Goal: Information Seeking & Learning: Learn about a topic

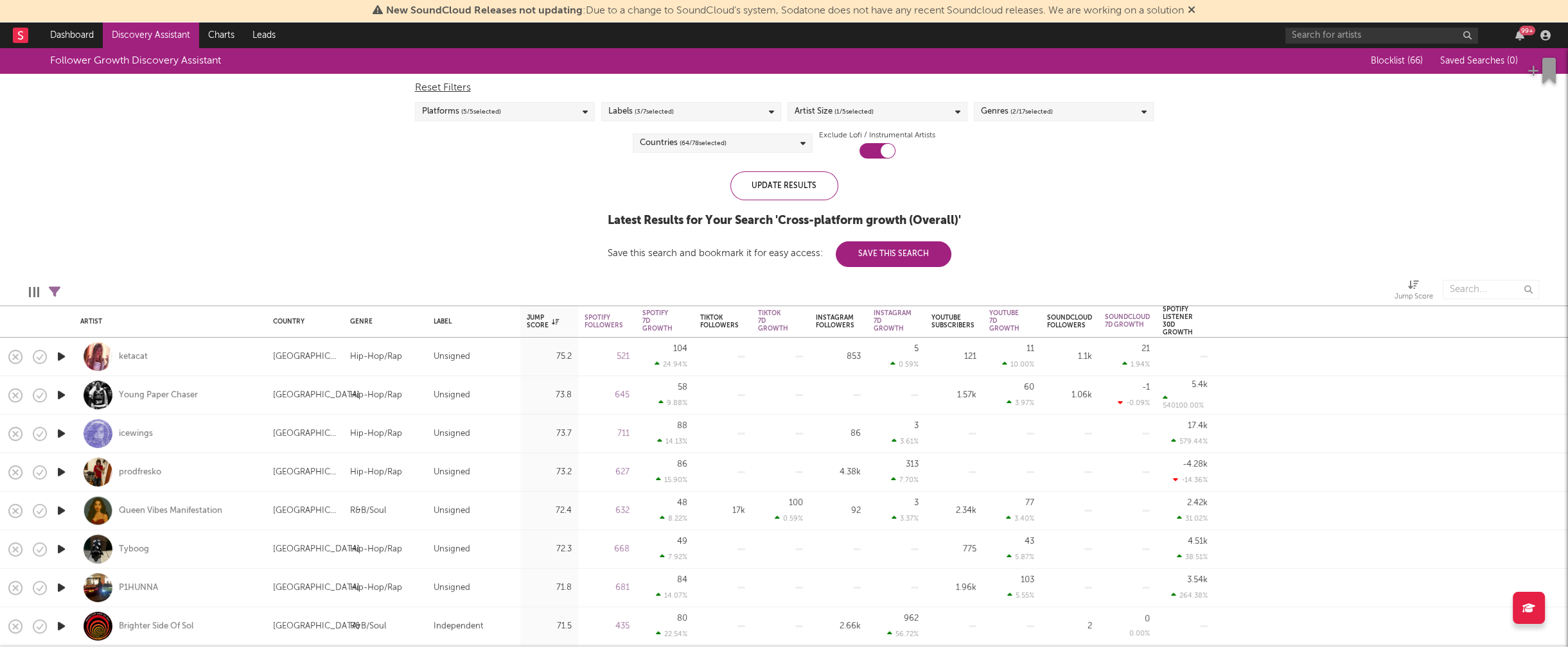
click at [160, 31] on link "Discovery Assistant" at bounding box center [150, 35] width 96 height 26
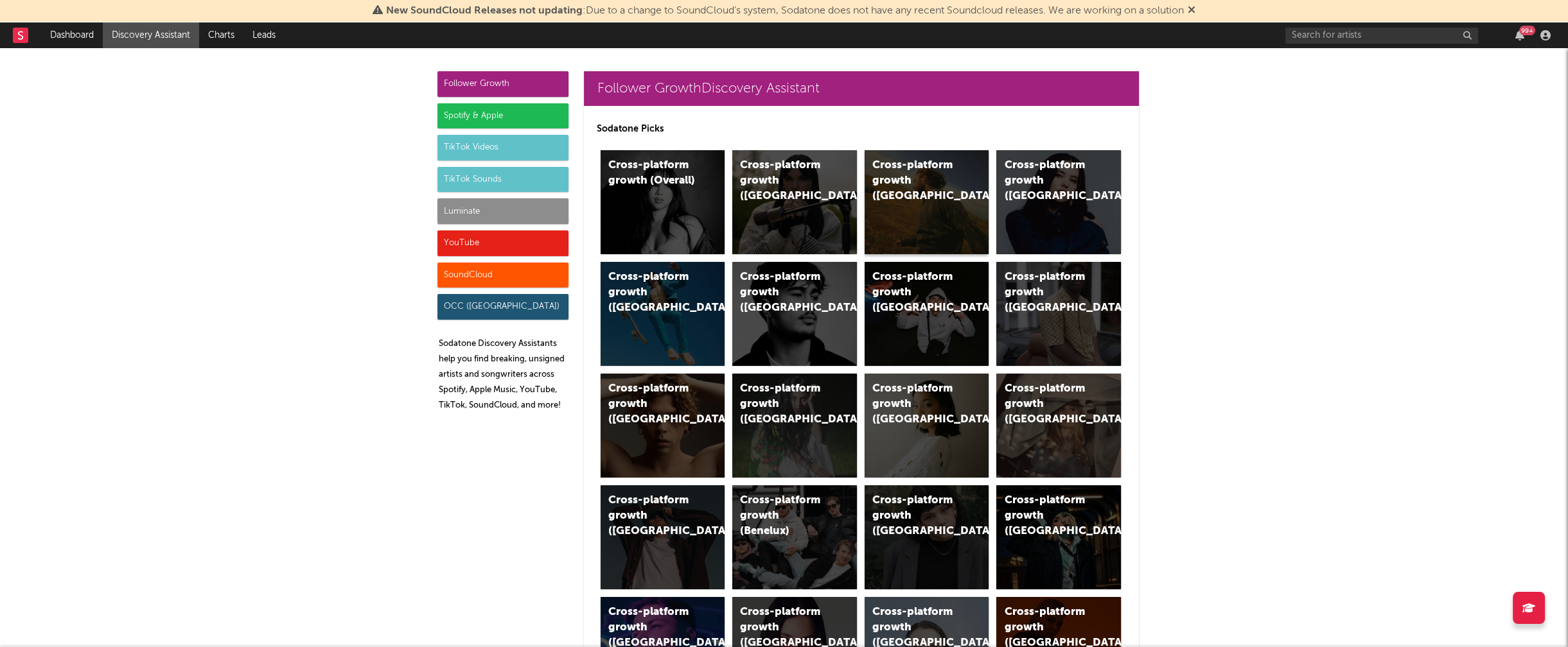
click at [905, 163] on div "Cross-platform growth (US)" at bounding box center [915, 181] width 87 height 46
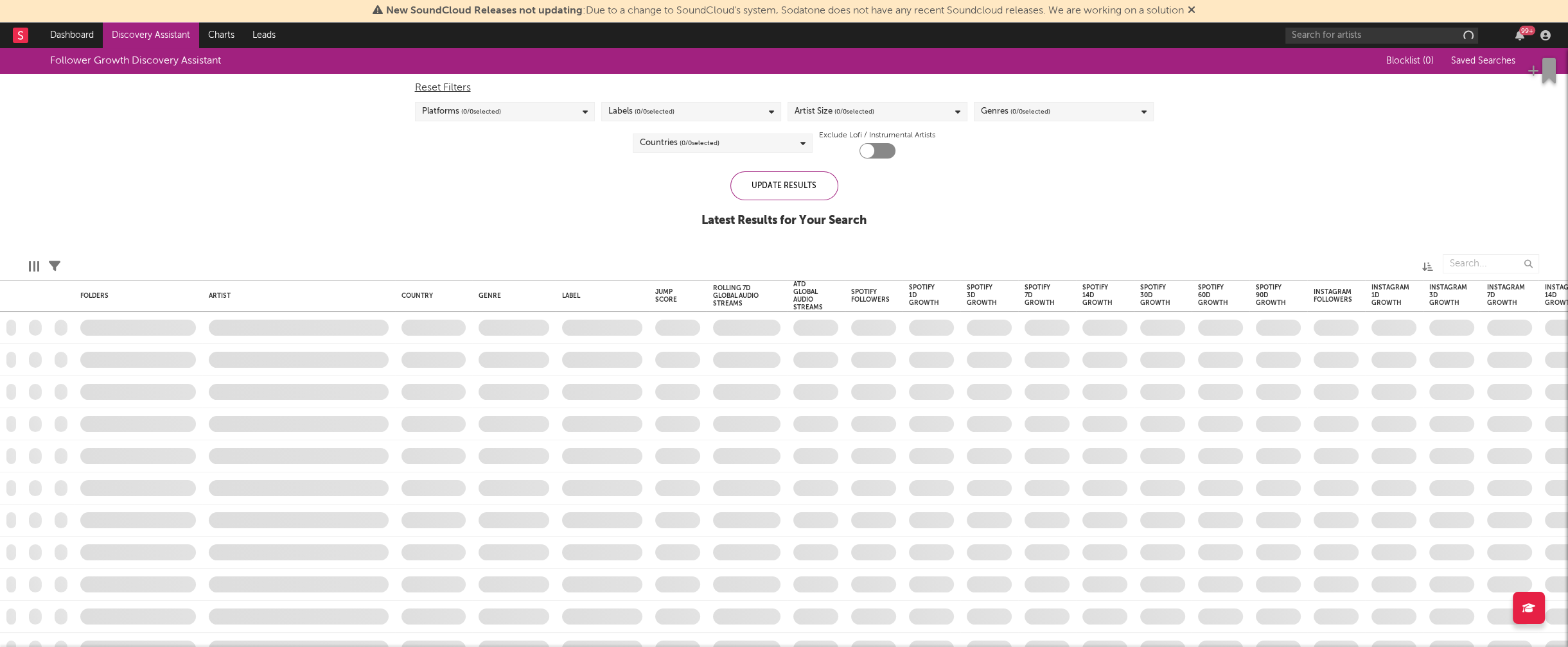
checkbox input "true"
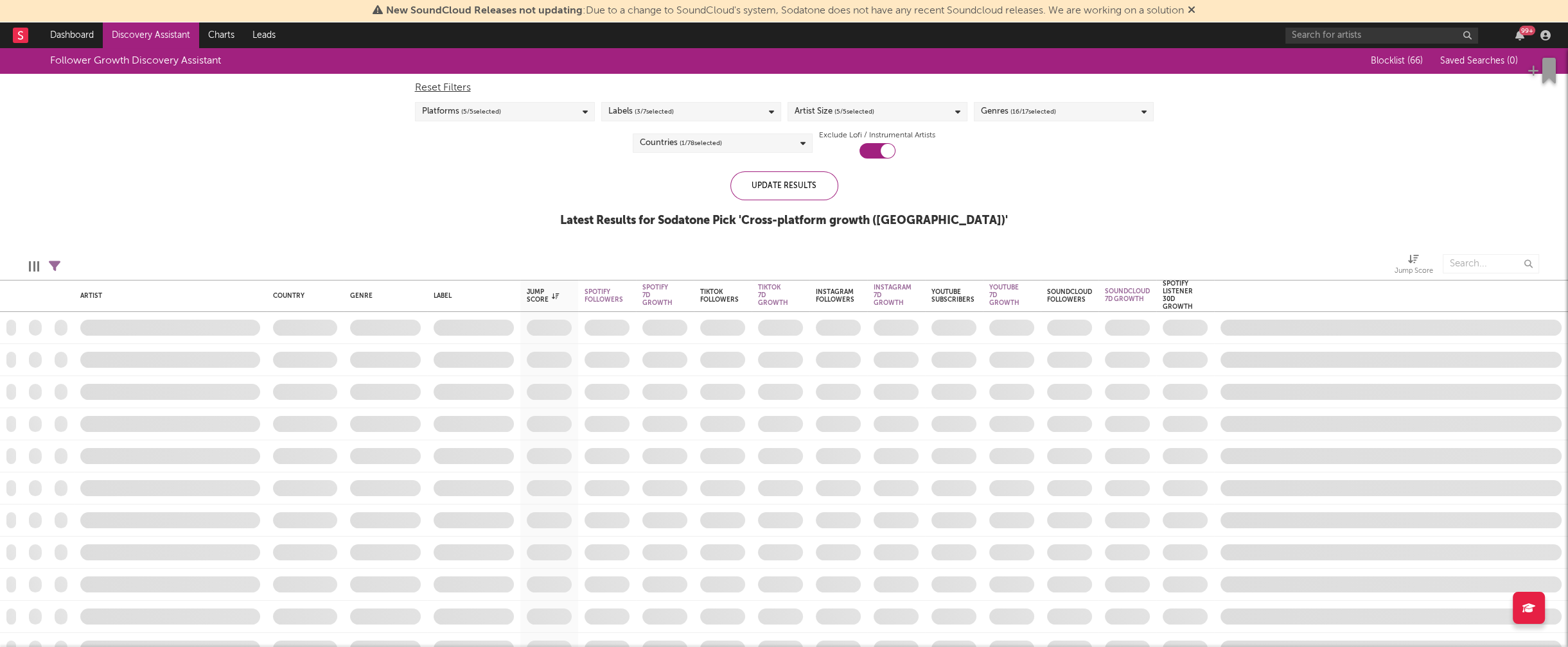
click at [948, 115] on div "Artist Size ( 5 / 5 selected)" at bounding box center [877, 112] width 180 height 20
click at [822, 262] on div "Enormous" at bounding box center [884, 256] width 149 height 15
click at [793, 262] on input "Enormous" at bounding box center [793, 256] width 0 height 15
click at [818, 234] on div "Large" at bounding box center [884, 238] width 149 height 15
click at [793, 234] on input "Large" at bounding box center [793, 238] width 0 height 15
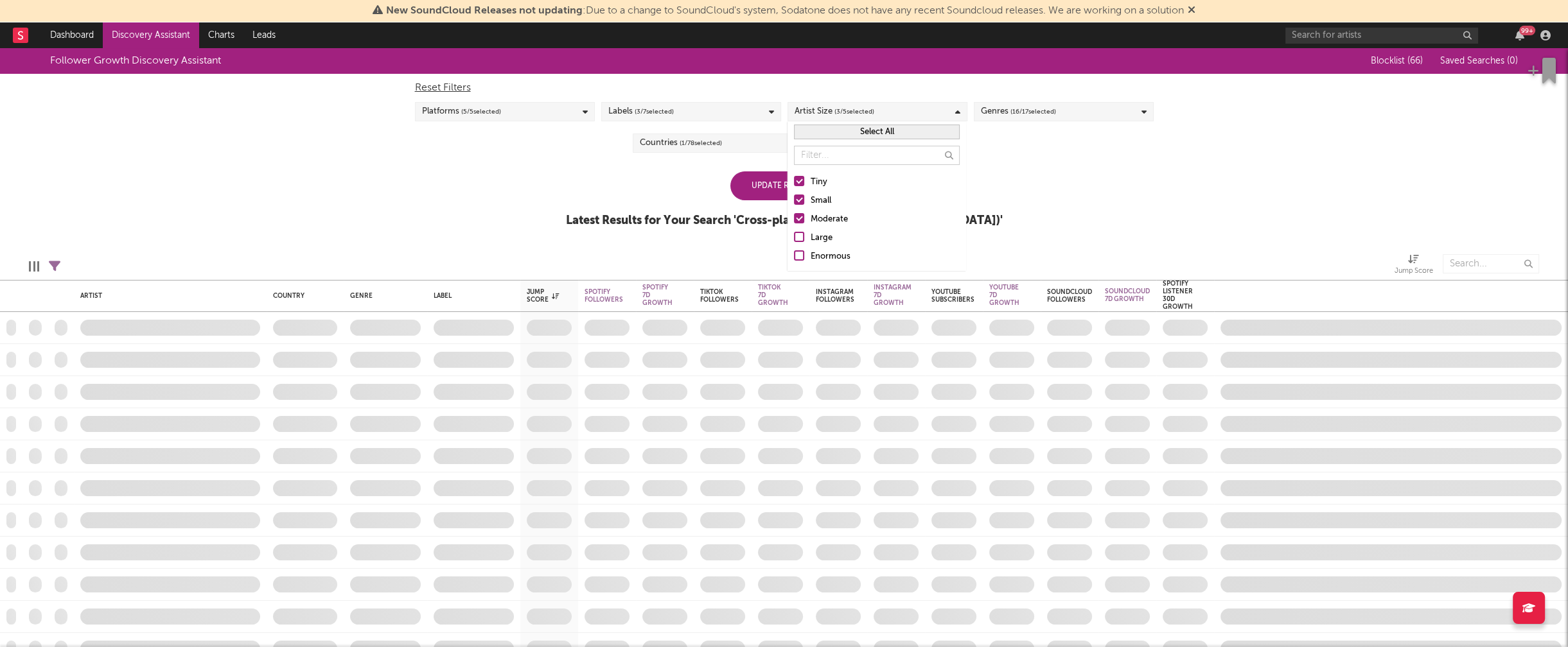
click at [825, 222] on div "Moderate" at bounding box center [884, 219] width 149 height 15
click at [793, 222] on input "Moderate" at bounding box center [793, 219] width 0 height 15
drag, startPoint x: 823, startPoint y: 200, endPoint x: 785, endPoint y: 199, distance: 38.0
click at [823, 200] on div "Small" at bounding box center [884, 200] width 149 height 15
click at [793, 200] on input "Small" at bounding box center [793, 200] width 0 height 15
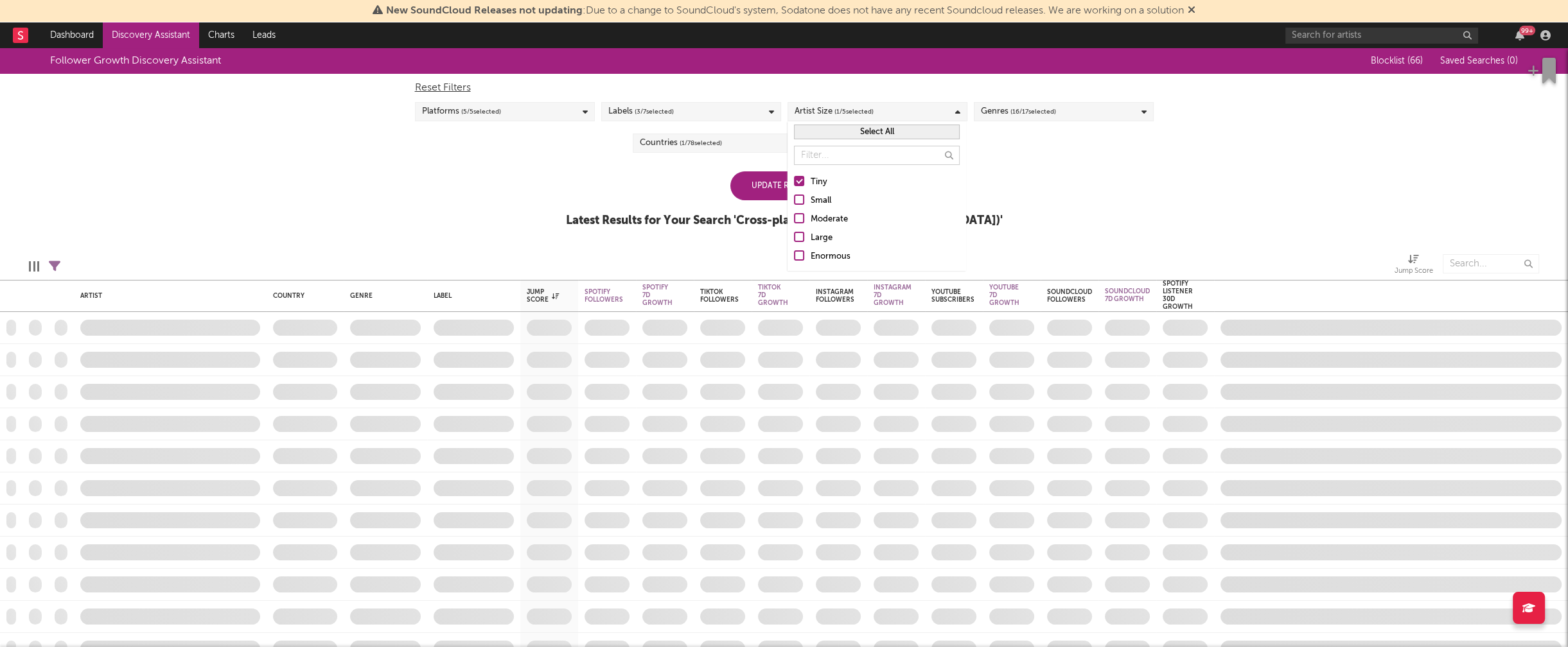
click at [591, 183] on div "Follower Growth Discovery Assistant Blocklist ( 66 ) Saved Searches ( 0 ) Reset…" at bounding box center [784, 144] width 1568 height 193
click at [776, 190] on div "Update Results" at bounding box center [784, 186] width 108 height 28
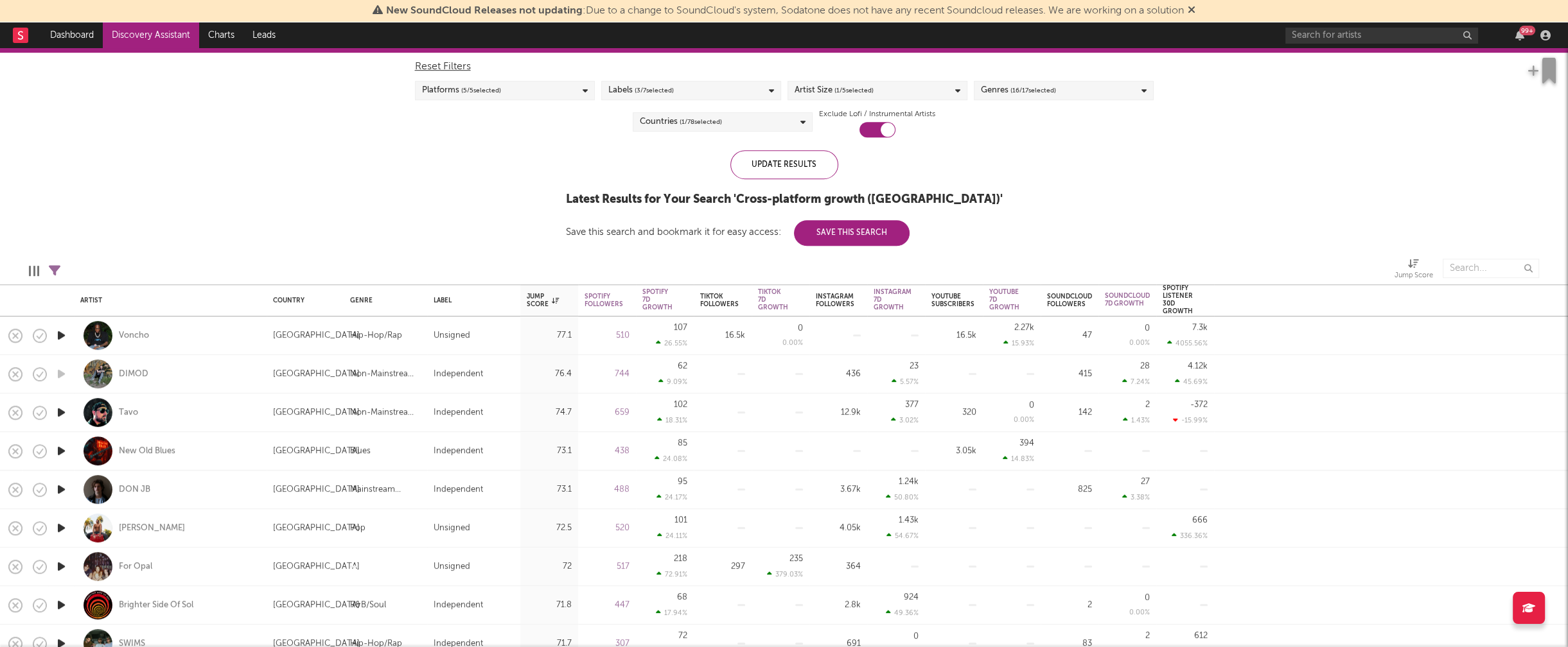
click at [60, 335] on icon "button" at bounding box center [61, 336] width 13 height 16
click at [59, 335] on icon "button" at bounding box center [61, 336] width 12 height 16
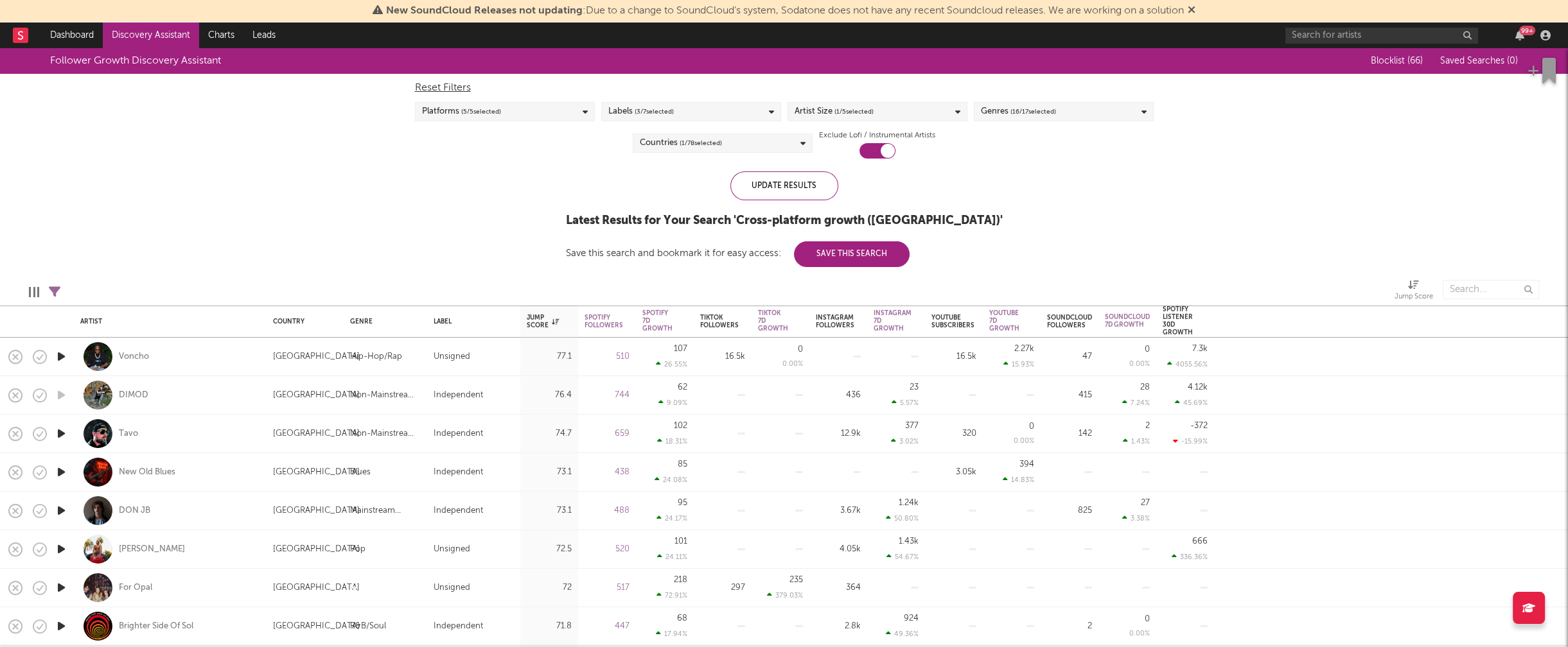
click at [886, 107] on div "Artist Size ( 1 / 5 selected)" at bounding box center [877, 112] width 180 height 20
click at [819, 201] on div "Small" at bounding box center [884, 200] width 149 height 15
click at [793, 201] on input "Small" at bounding box center [793, 200] width 0 height 15
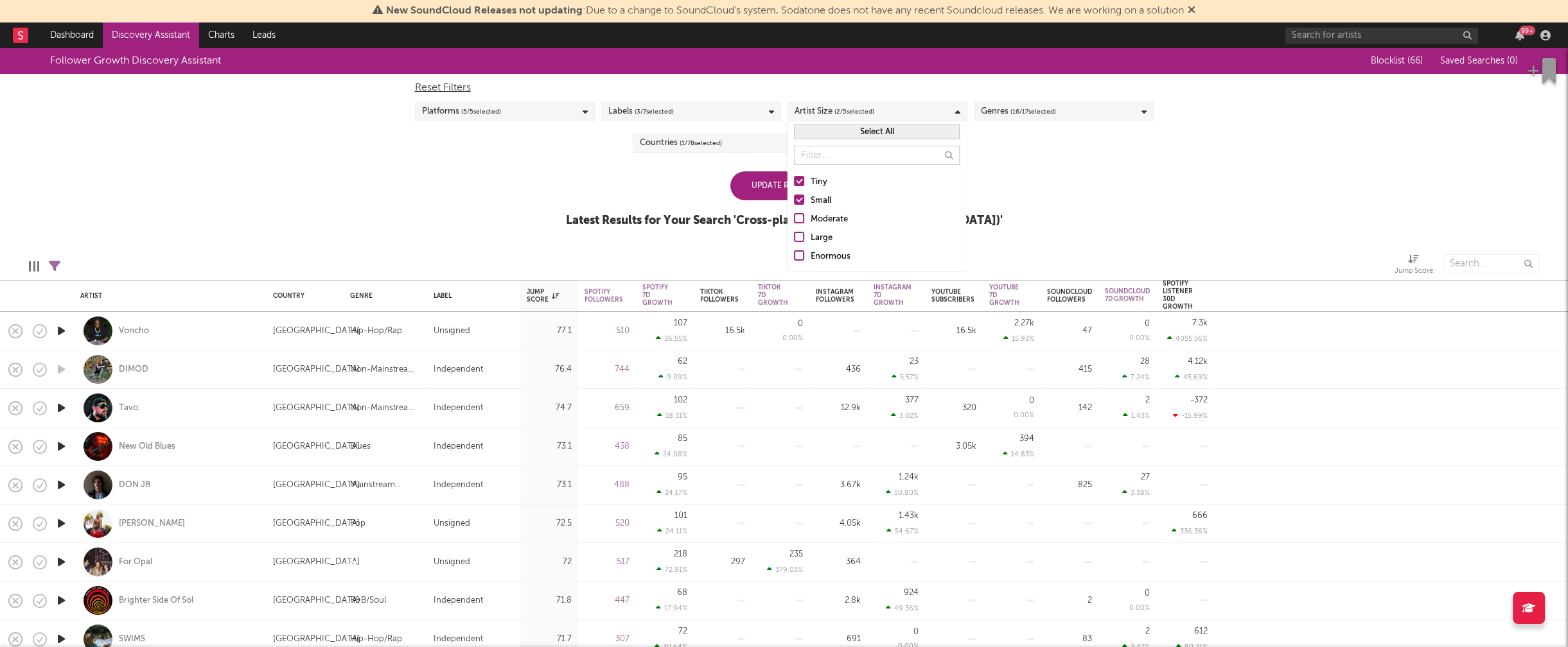
click at [625, 183] on div "Update Results Latest Results for Your Search ' Cross-platform growth (US) '" at bounding box center [784, 206] width 436 height 70
click at [748, 190] on div "Update Results" at bounding box center [784, 186] width 108 height 28
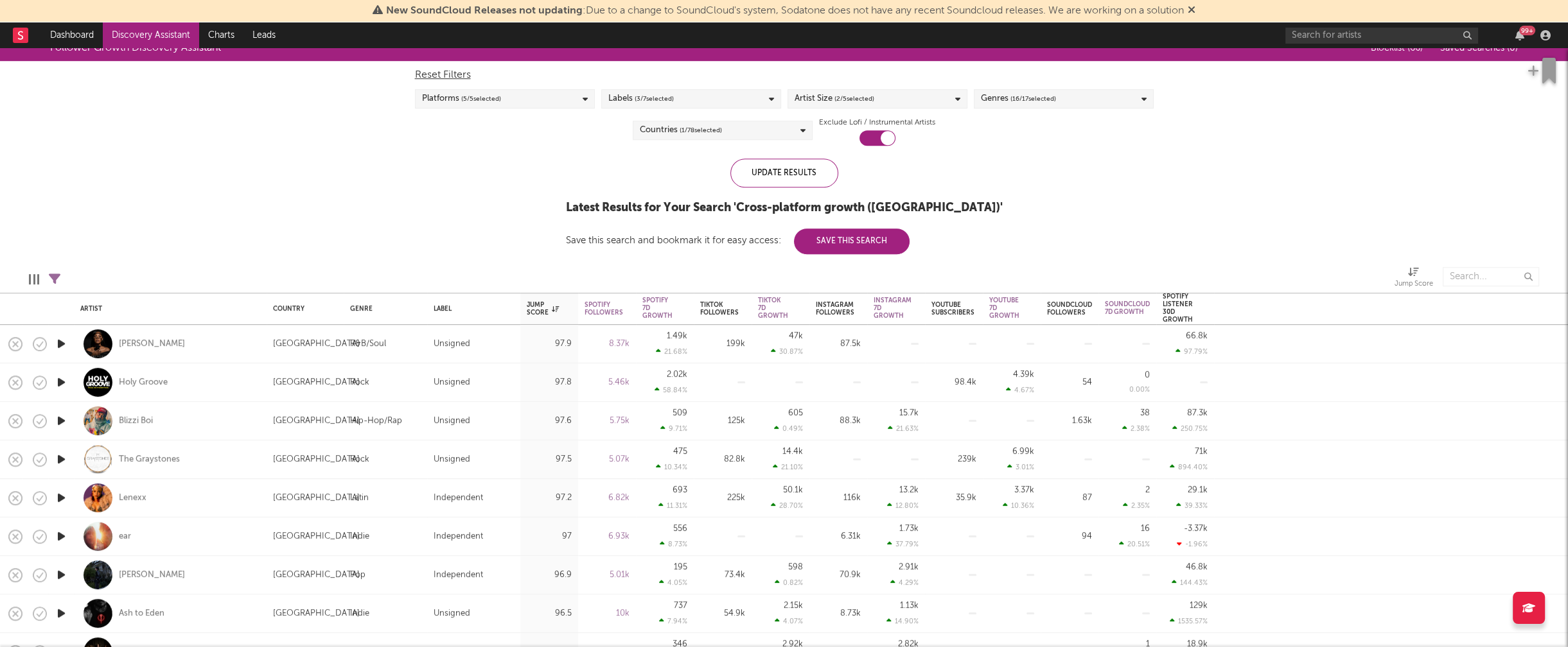
click at [62, 343] on icon "button" at bounding box center [61, 344] width 13 height 16
click at [61, 341] on icon "button" at bounding box center [61, 344] width 12 height 16
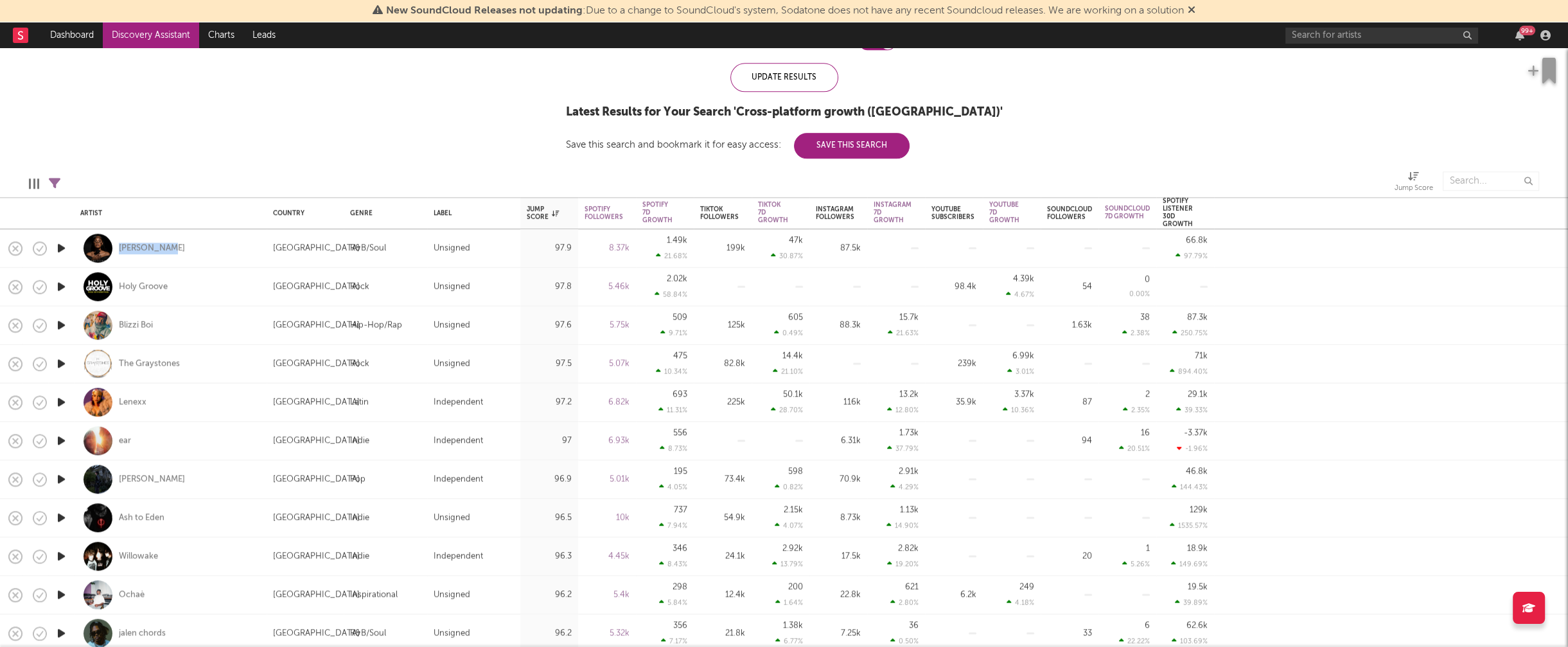
click at [58, 365] on icon "button" at bounding box center [61, 364] width 13 height 16
click at [59, 363] on icon "button" at bounding box center [61, 364] width 12 height 16
click at [59, 400] on icon "button" at bounding box center [61, 402] width 13 height 16
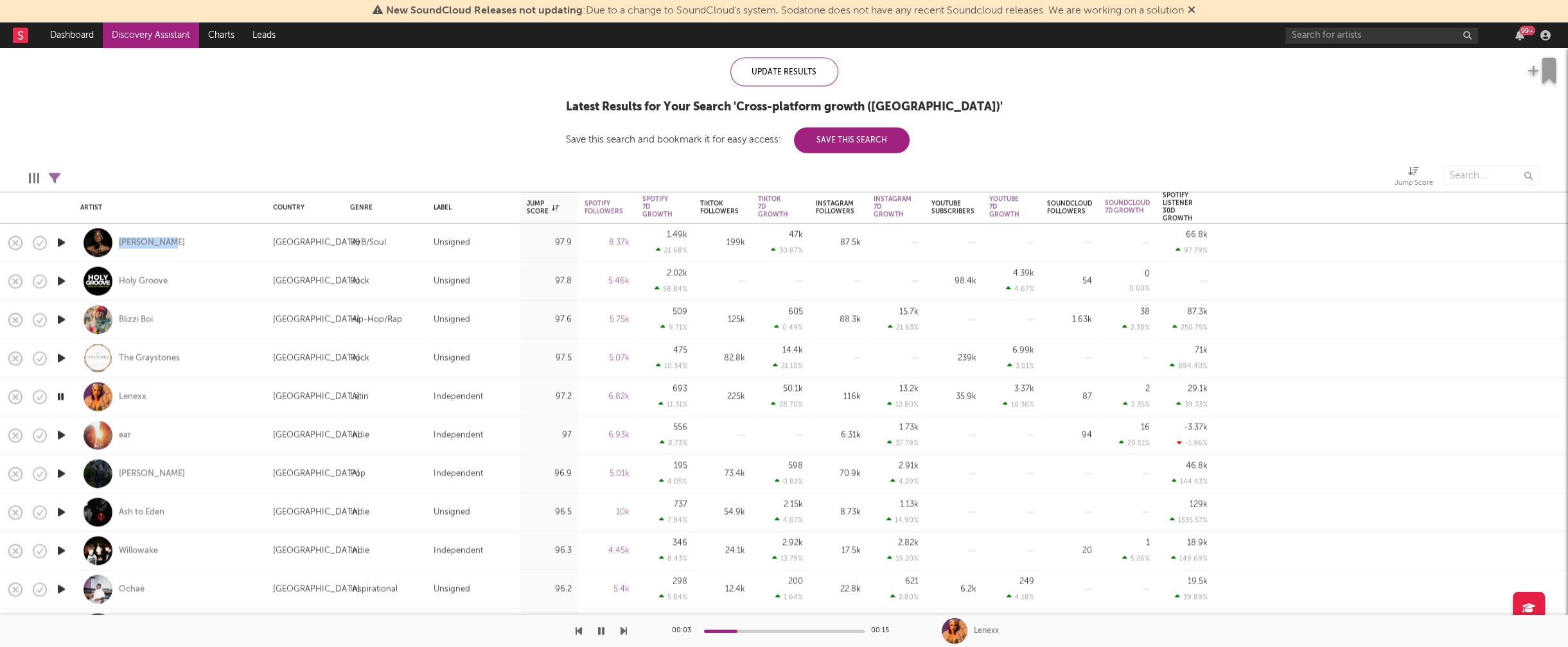
click at [60, 434] on icon "button" at bounding box center [61, 435] width 13 height 16
click at [61, 474] on icon "button" at bounding box center [61, 473] width 13 height 16
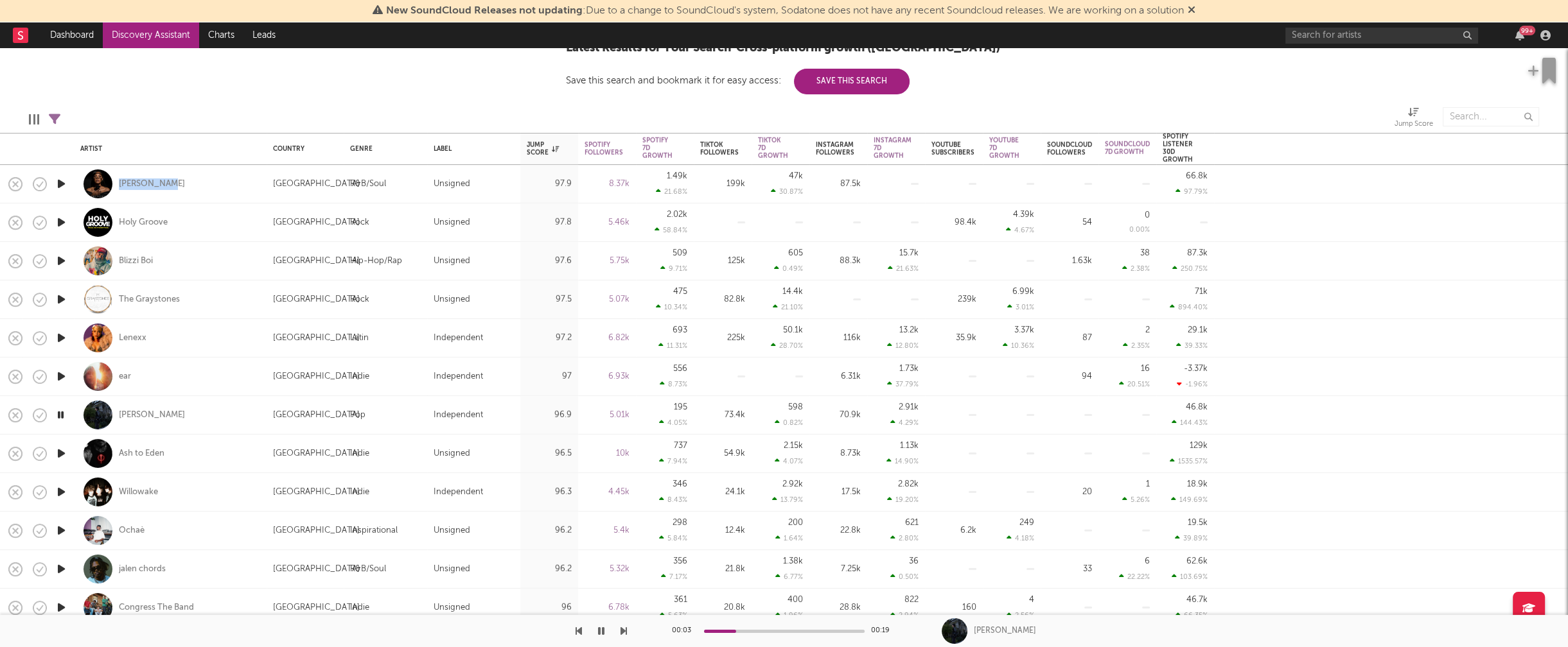
click at [61, 450] on icon "button" at bounding box center [61, 454] width 13 height 16
click at [61, 490] on icon "button" at bounding box center [61, 492] width 13 height 16
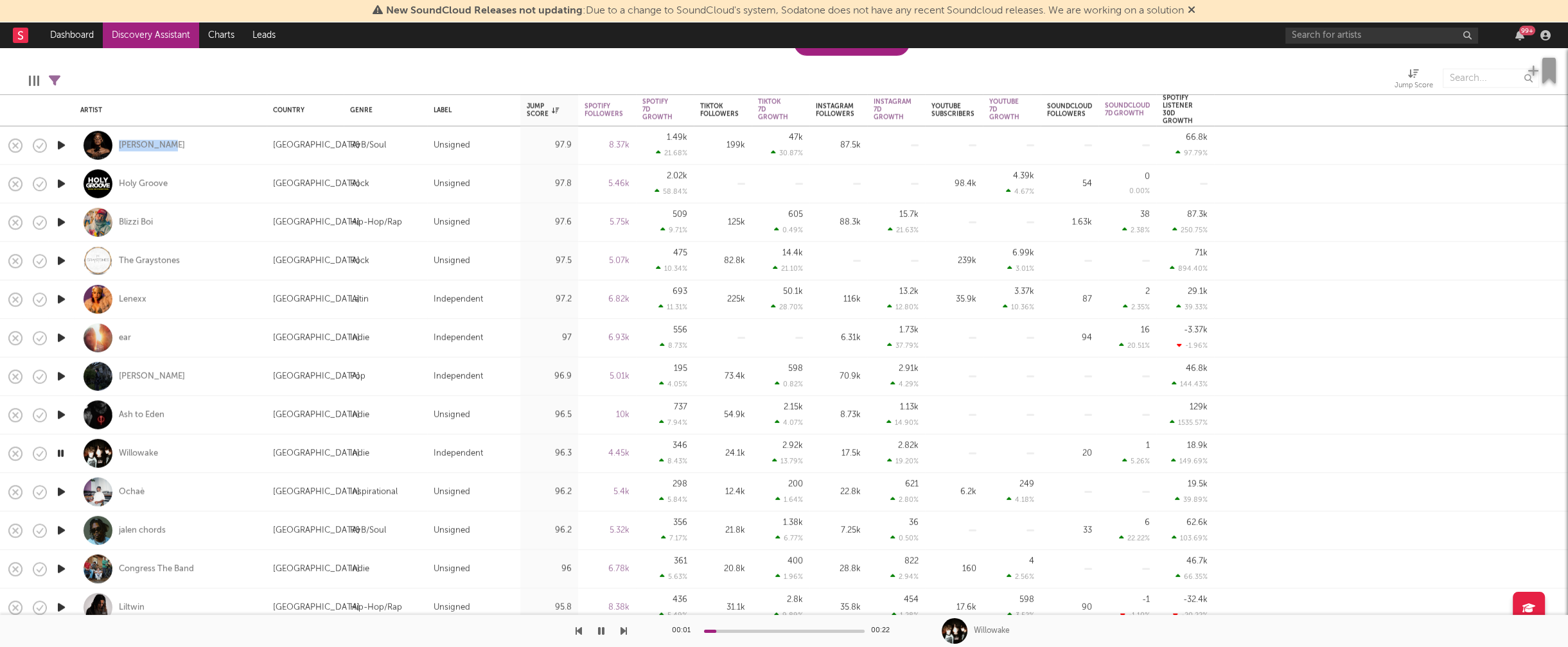
click at [61, 489] on icon "button" at bounding box center [61, 492] width 13 height 16
click at [58, 526] on icon "button" at bounding box center [61, 530] width 13 height 16
click at [59, 528] on icon "button" at bounding box center [61, 530] width 12 height 16
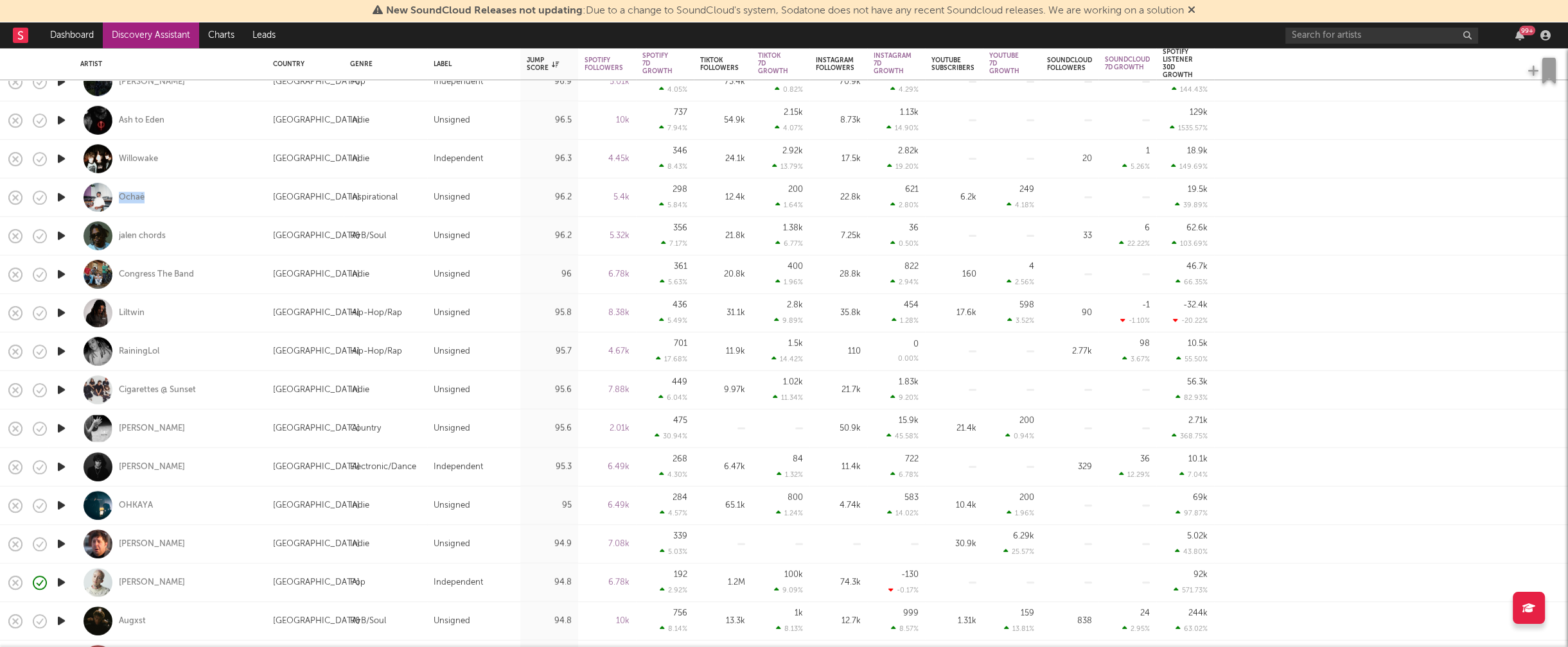
click at [63, 503] on icon "button" at bounding box center [61, 505] width 13 height 16
click at [62, 504] on icon "button" at bounding box center [61, 505] width 12 height 16
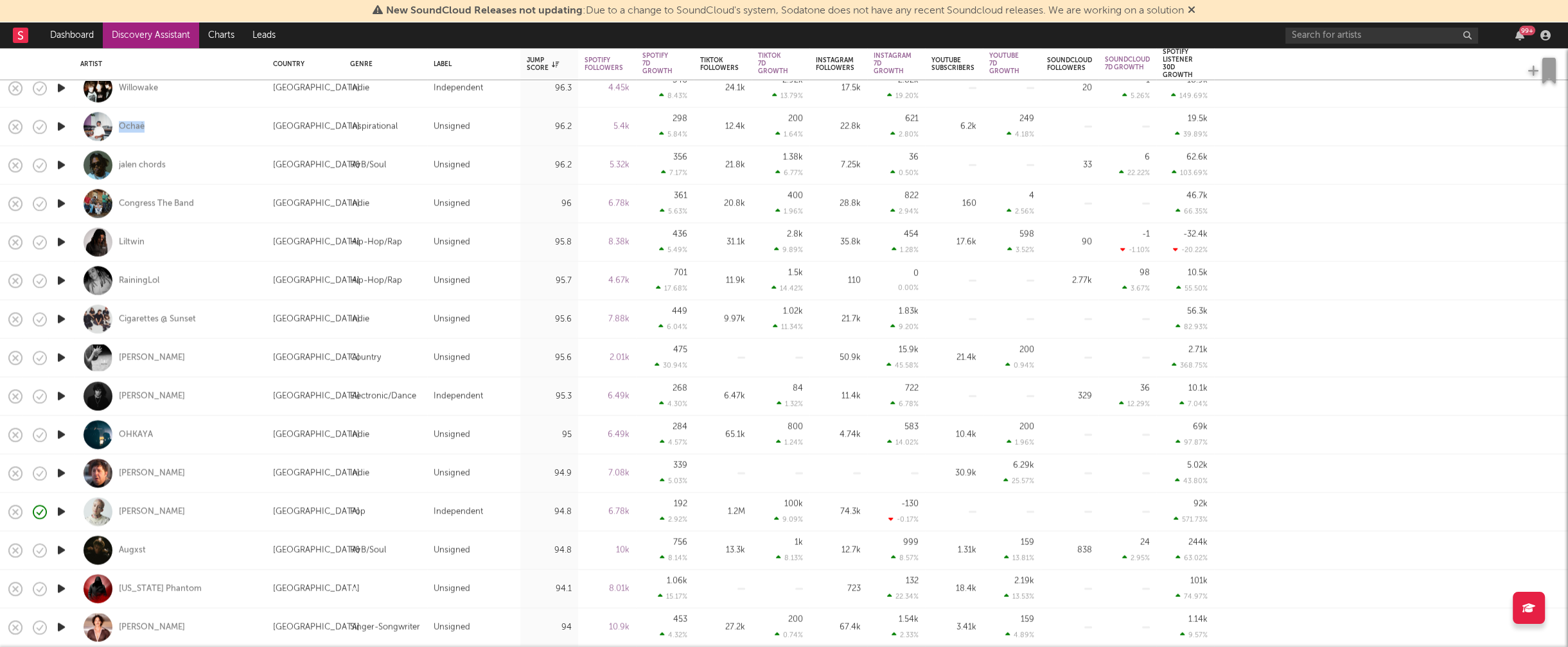
click at [63, 475] on icon "button" at bounding box center [61, 473] width 13 height 16
click at [61, 471] on icon "button" at bounding box center [61, 473] width 12 height 16
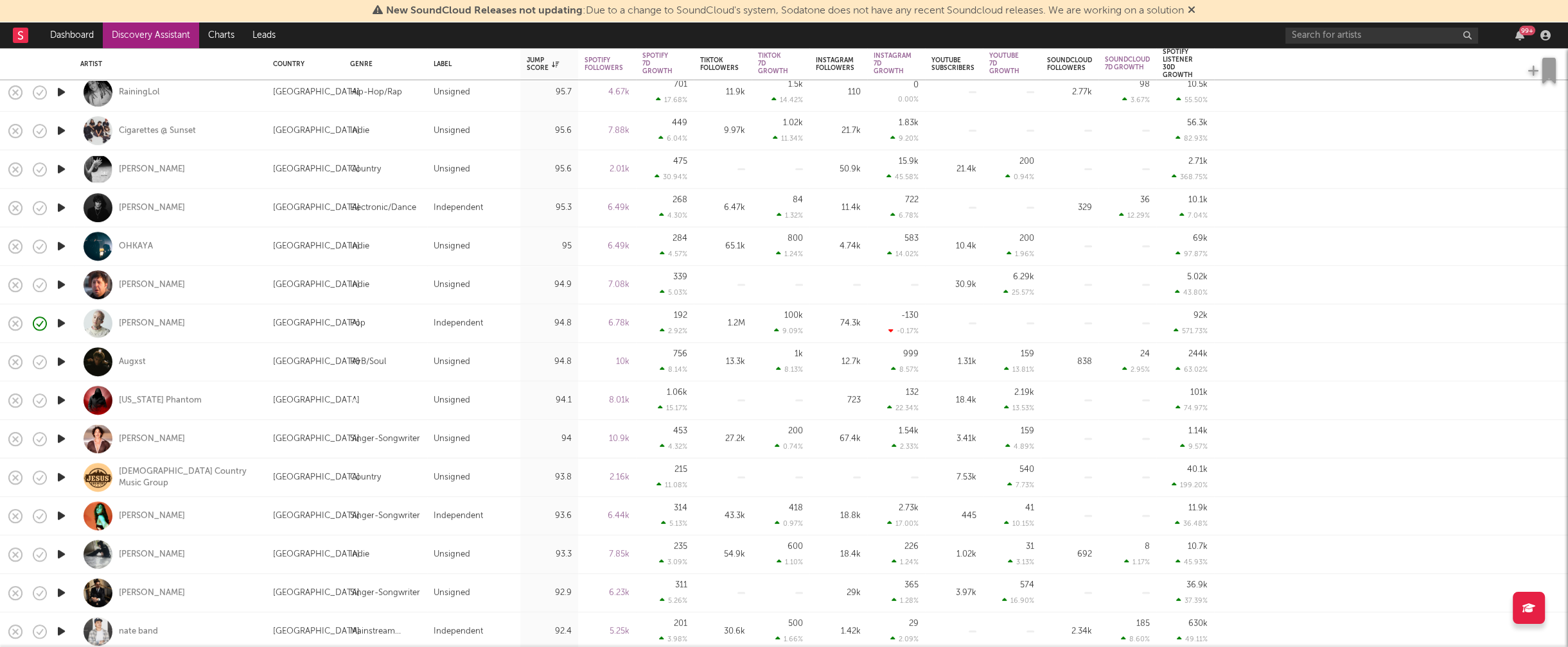
click at [61, 514] on icon "button" at bounding box center [61, 516] width 13 height 16
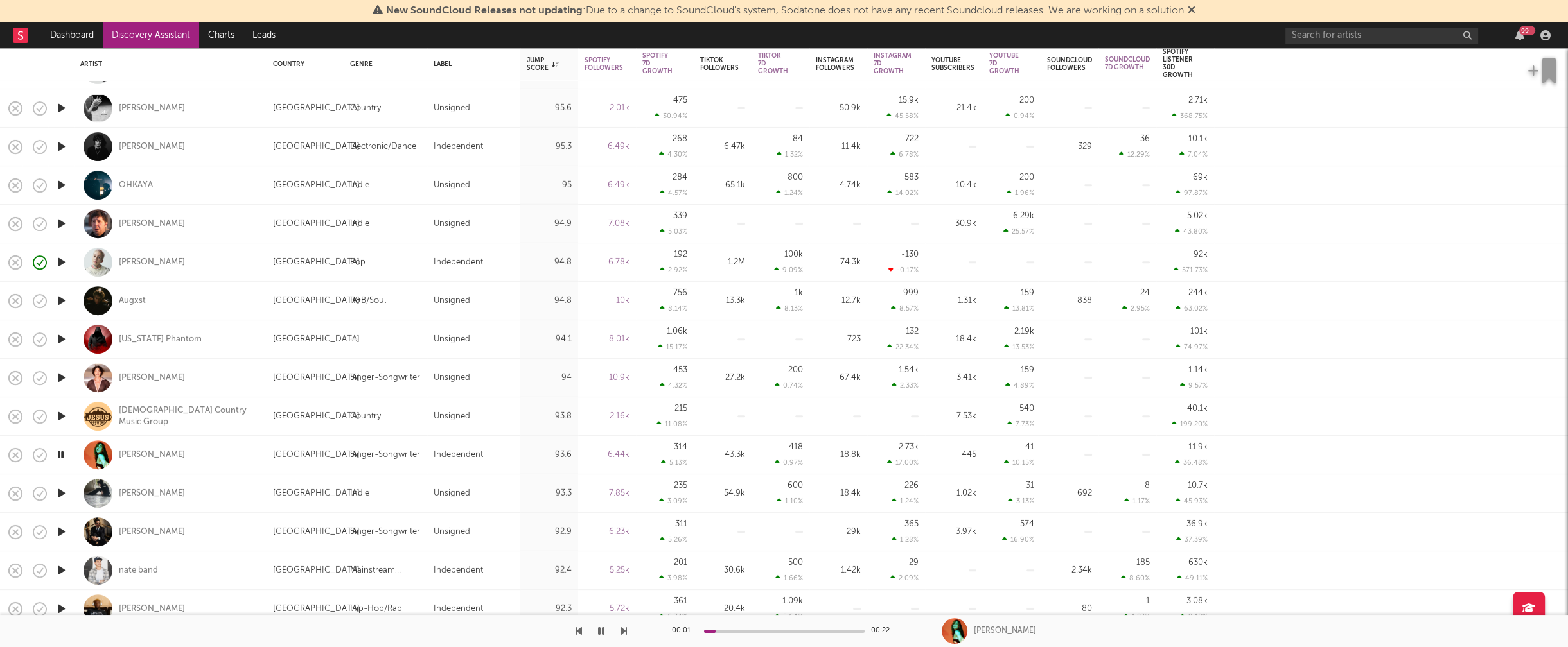
click at [60, 489] on icon "button" at bounding box center [61, 493] width 13 height 16
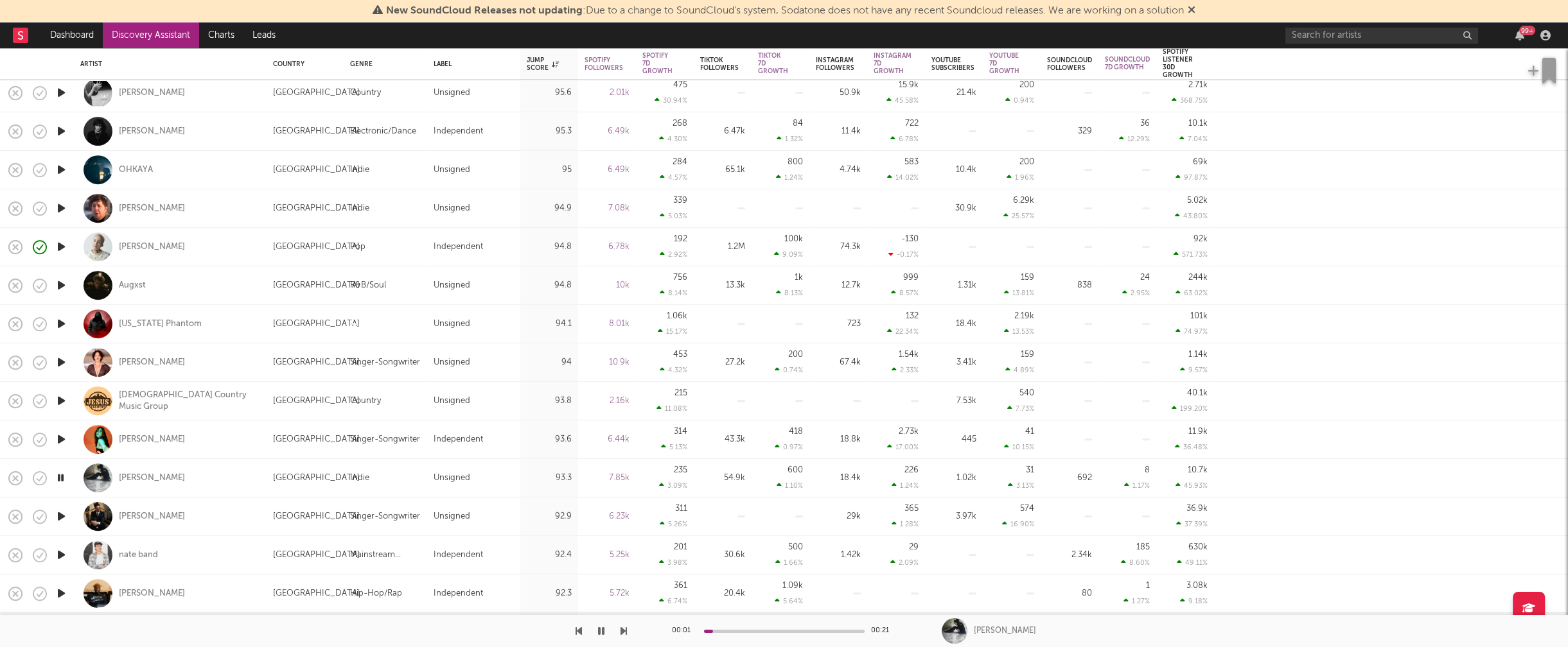
click at [60, 513] on icon "button" at bounding box center [61, 516] width 13 height 16
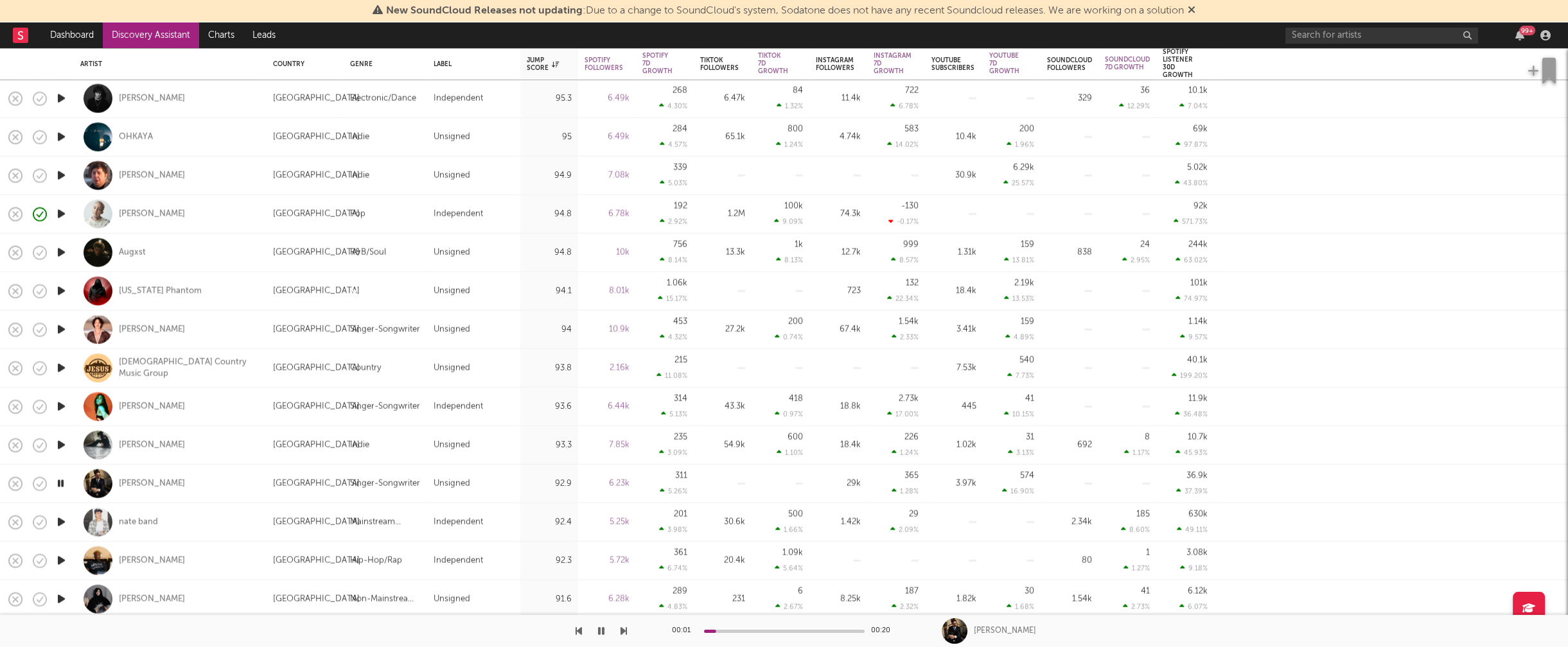
click at [60, 522] on icon "button" at bounding box center [61, 522] width 13 height 16
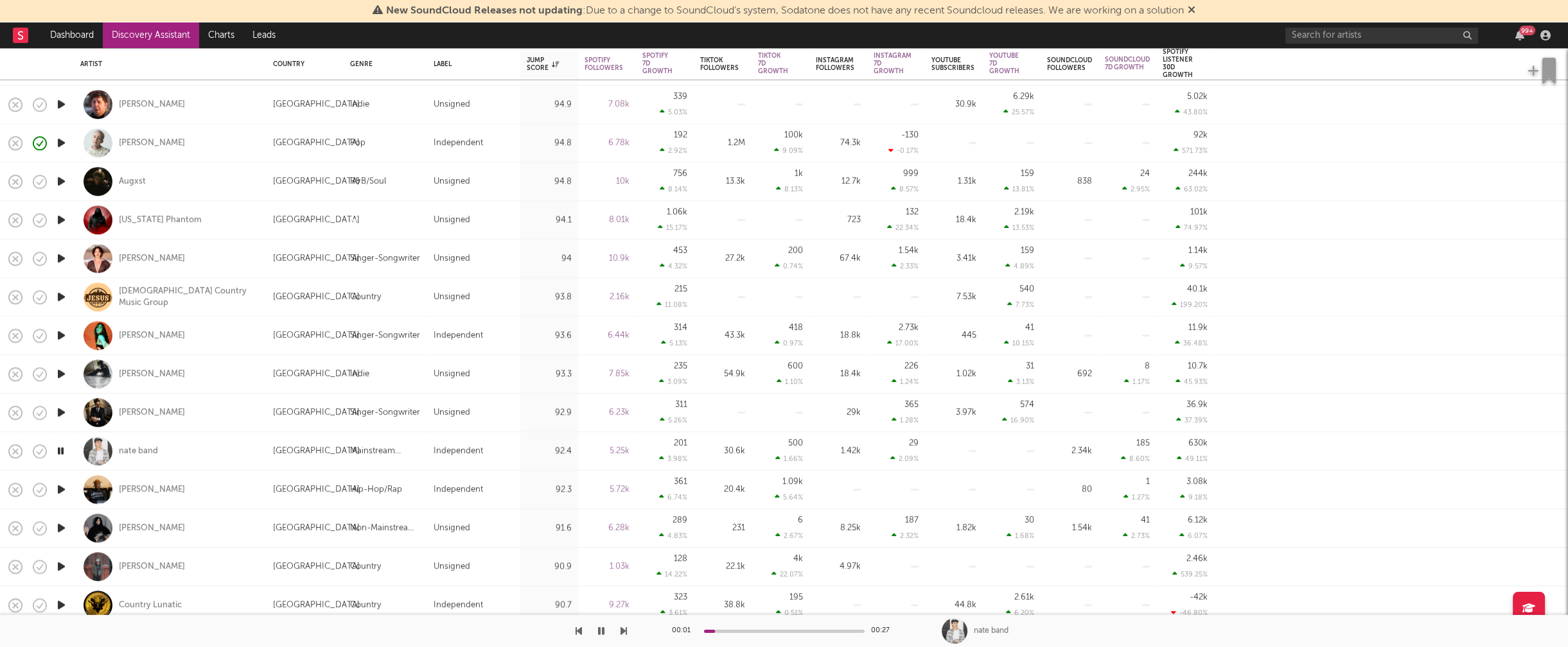
click at [63, 530] on icon "button" at bounding box center [61, 528] width 13 height 16
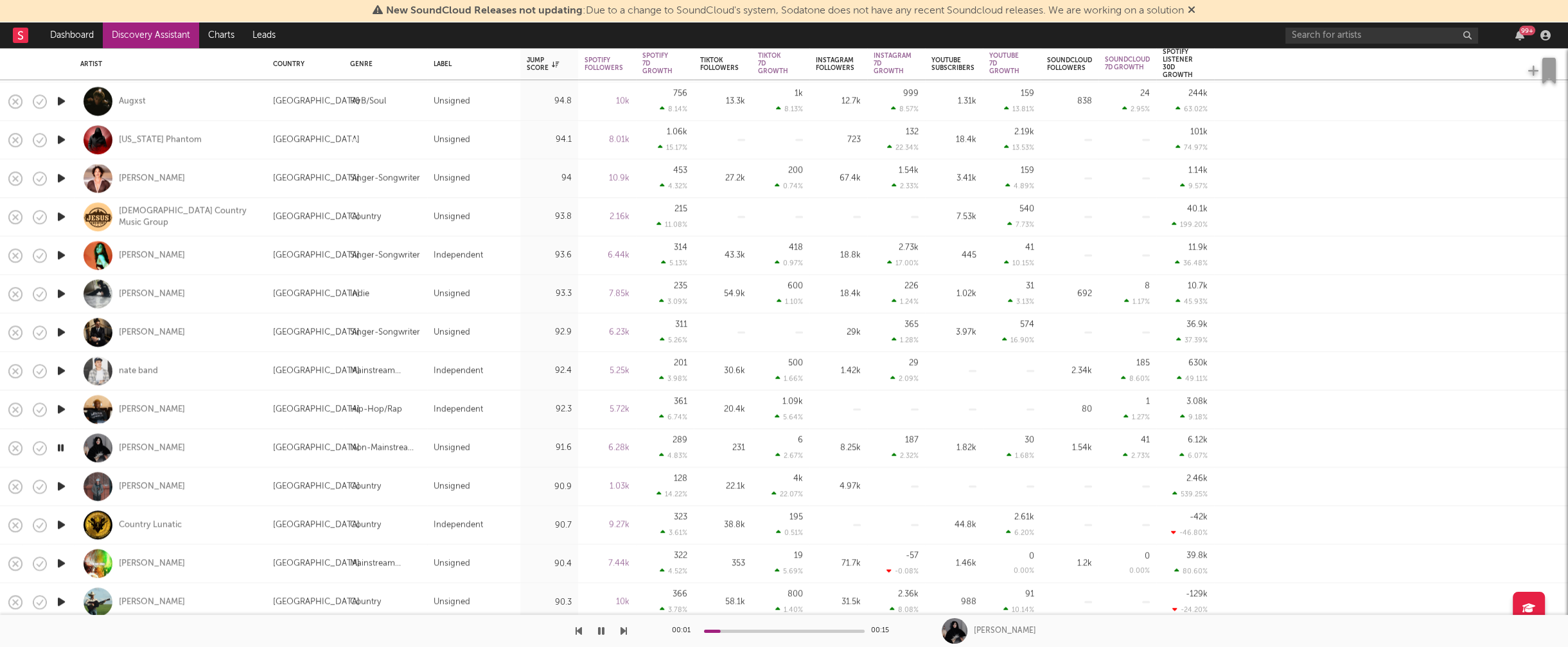
click at [60, 526] on icon "button" at bounding box center [61, 525] width 13 height 16
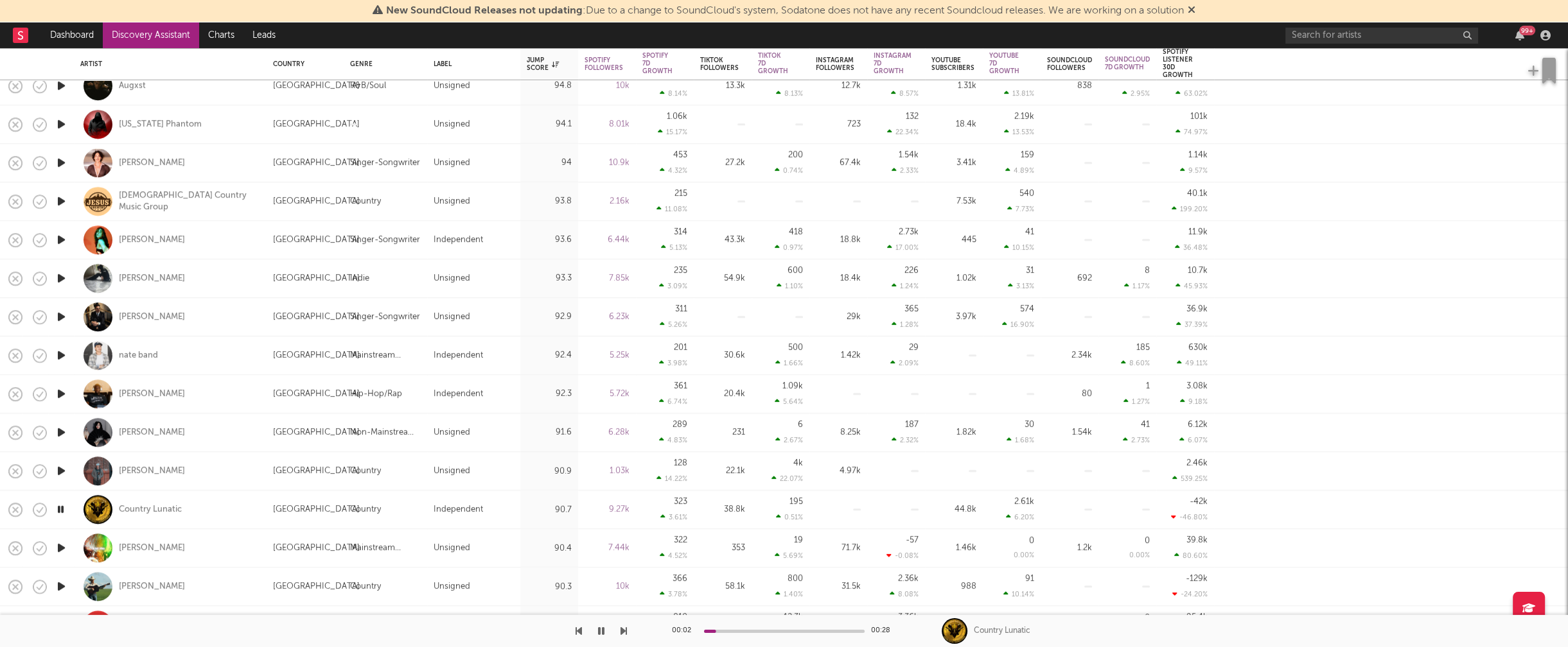
click at [63, 508] on icon "button" at bounding box center [61, 509] width 12 height 16
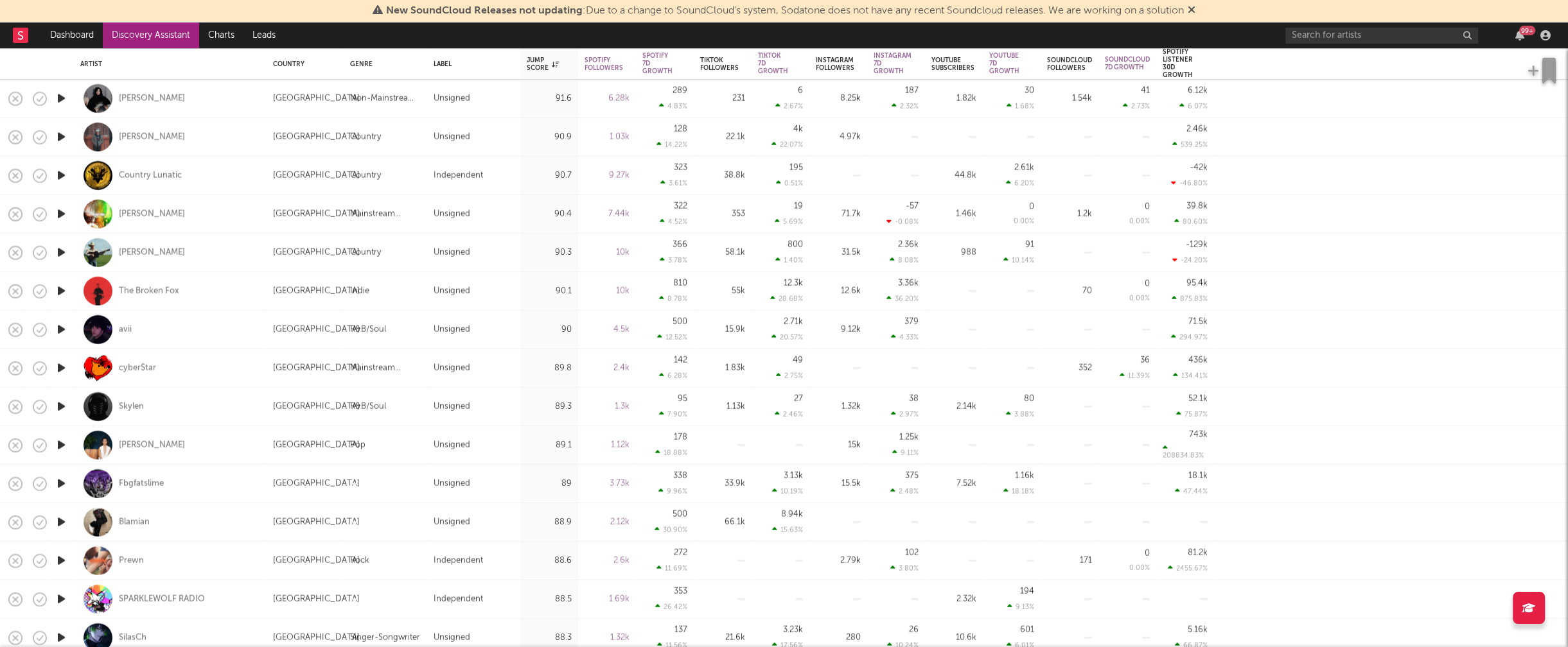
click at [61, 519] on icon "button" at bounding box center [61, 522] width 13 height 16
click at [60, 484] on icon "button" at bounding box center [61, 483] width 13 height 16
click at [63, 481] on icon "button" at bounding box center [61, 483] width 12 height 16
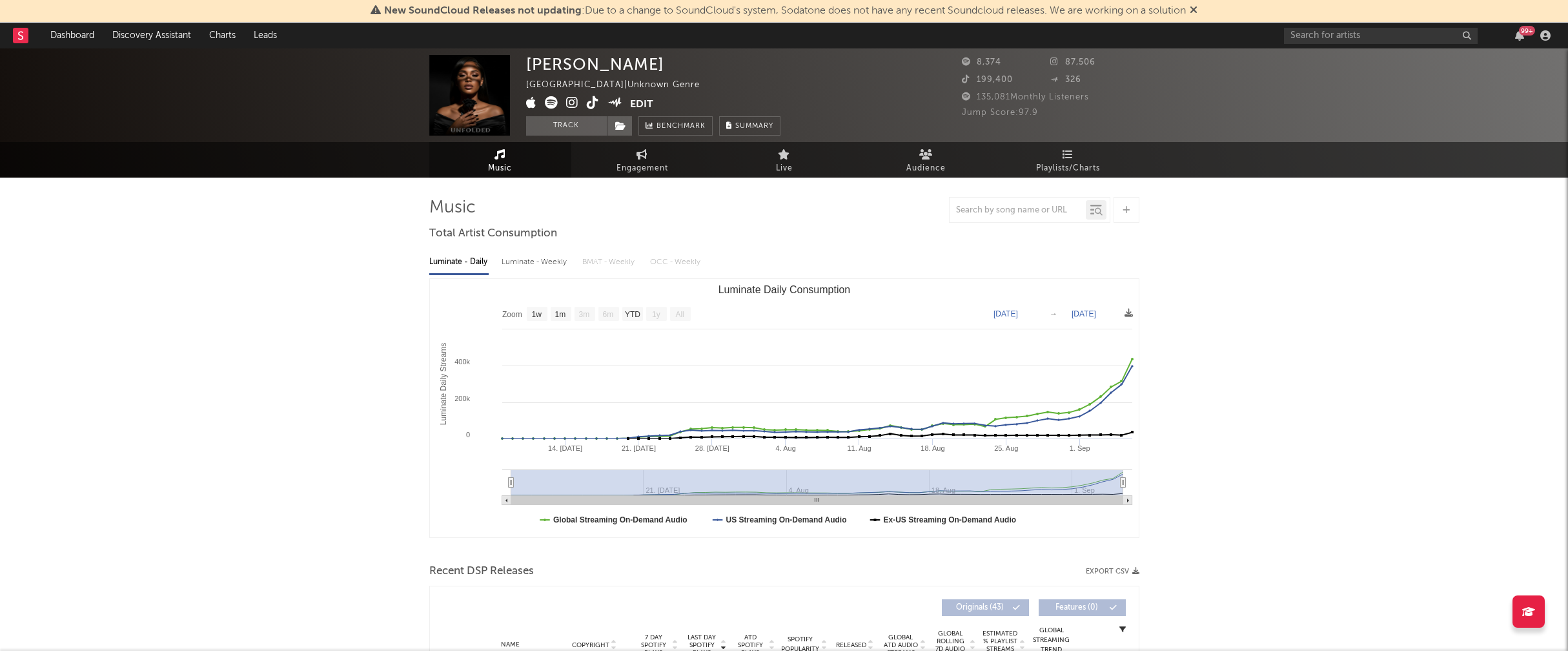
select select "1w"
click at [568, 99] on icon at bounding box center [573, 102] width 13 height 13
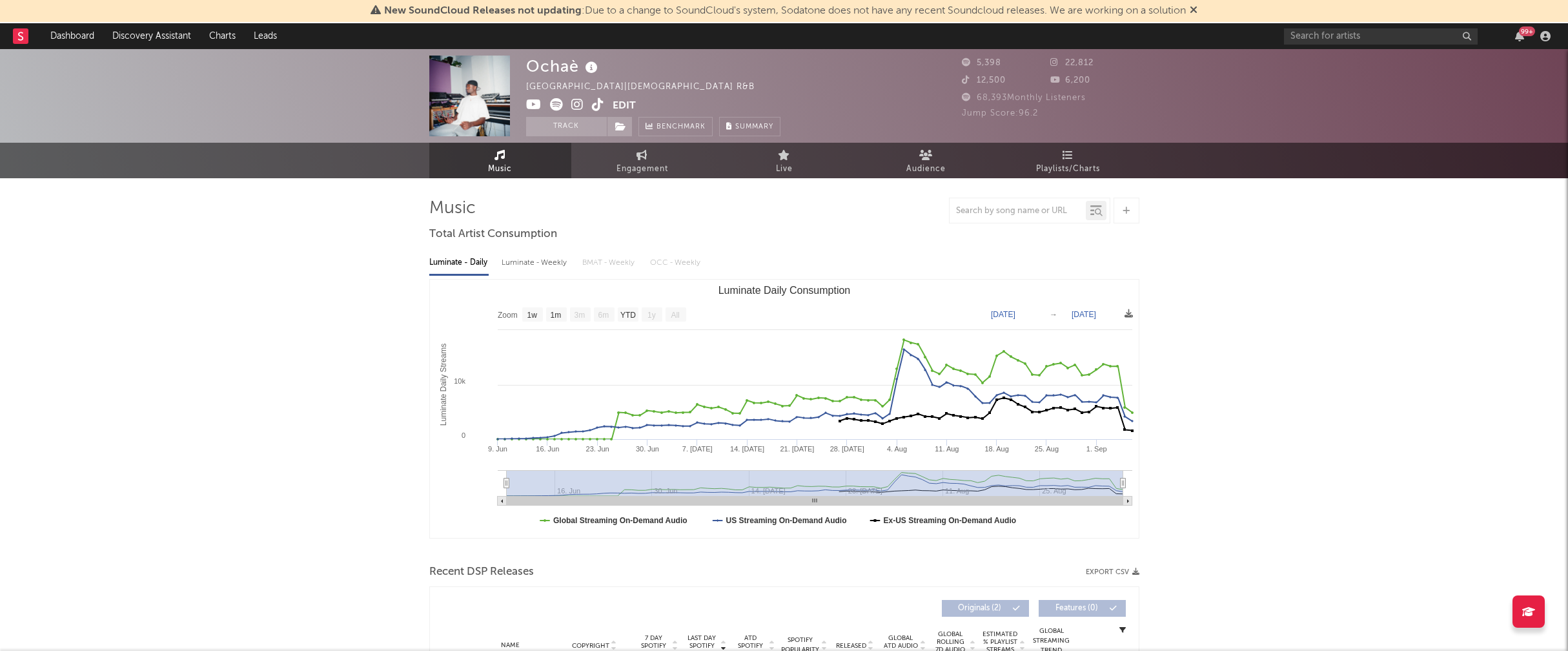
select select "1w"
drag, startPoint x: 527, startPoint y: 68, endPoint x: 575, endPoint y: 68, distance: 48.0
click at [575, 68] on div "Ochaè" at bounding box center [564, 66] width 75 height 21
copy div "Ochaè"
click at [526, 258] on div "Luminate - Weekly" at bounding box center [535, 262] width 68 height 22
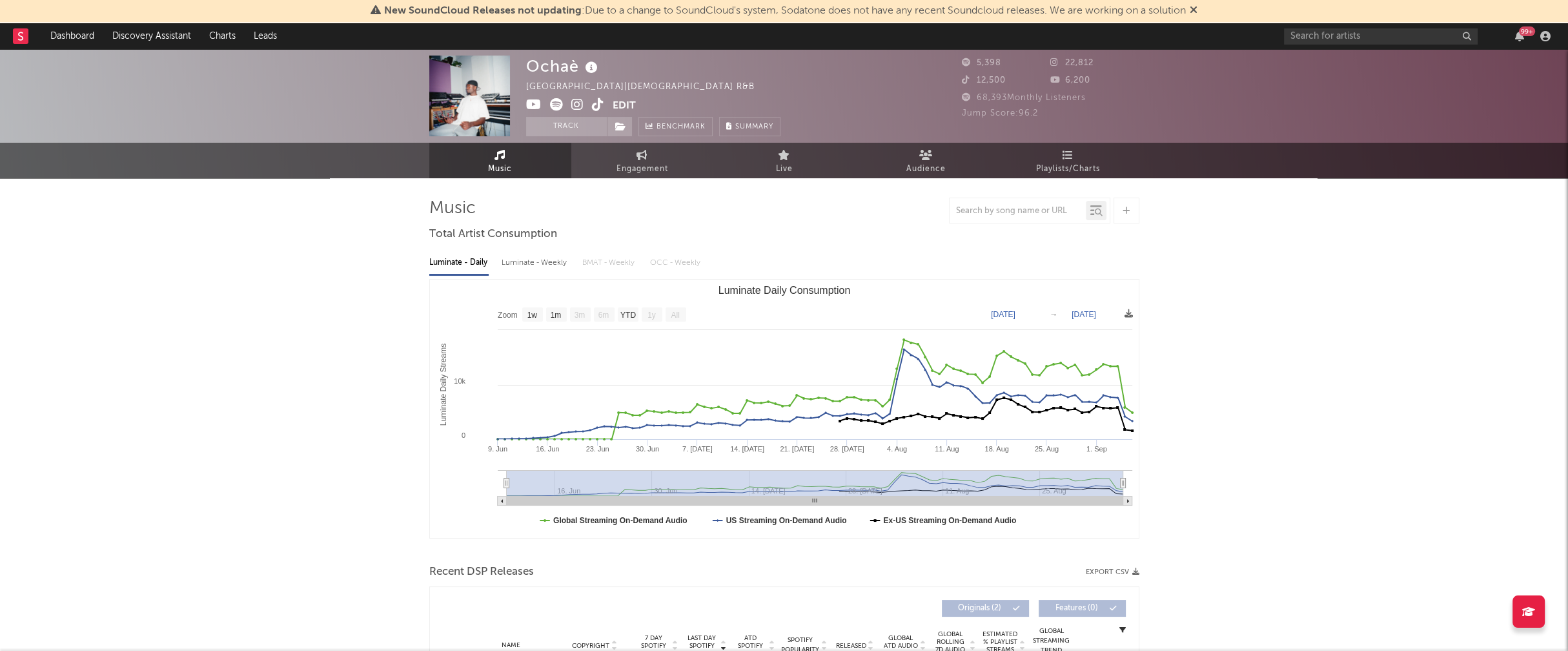
select select "1w"
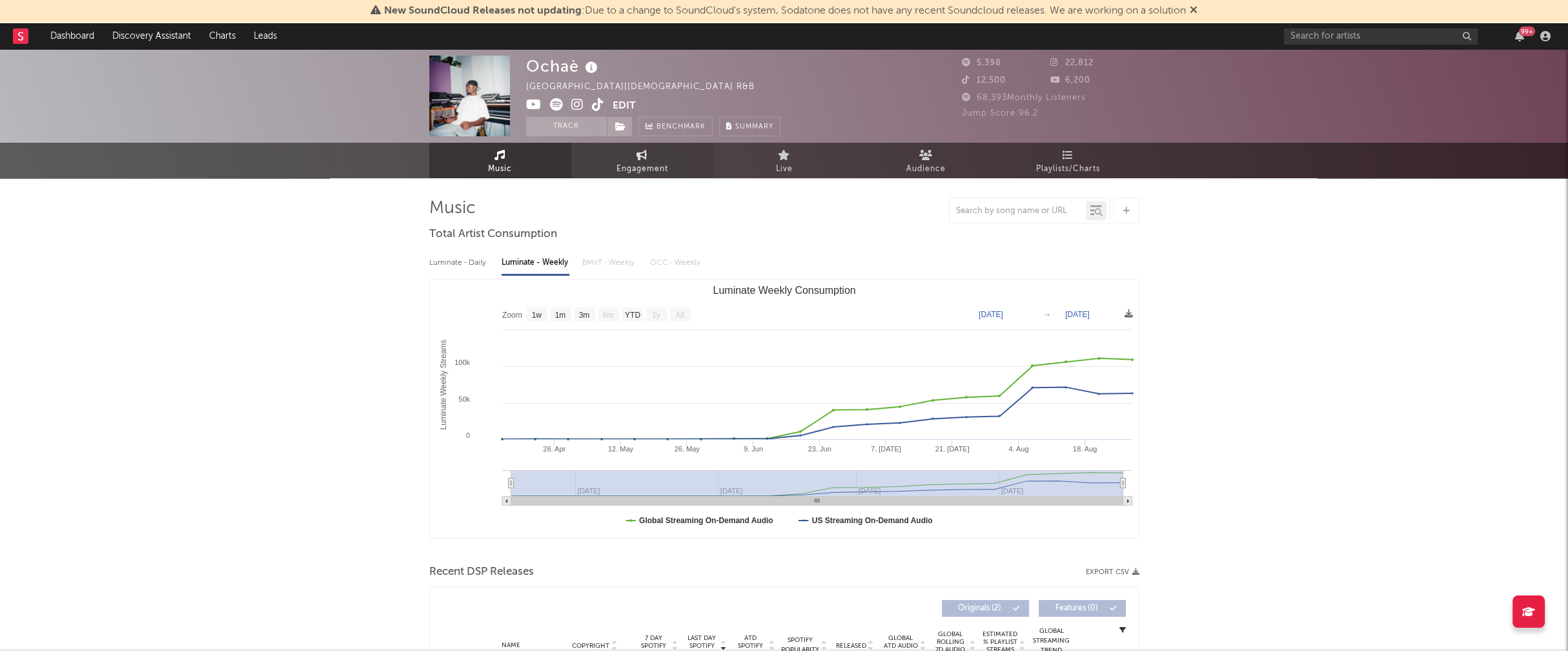
click at [635, 163] on span "Engagement" at bounding box center [643, 168] width 52 height 15
select select "1w"
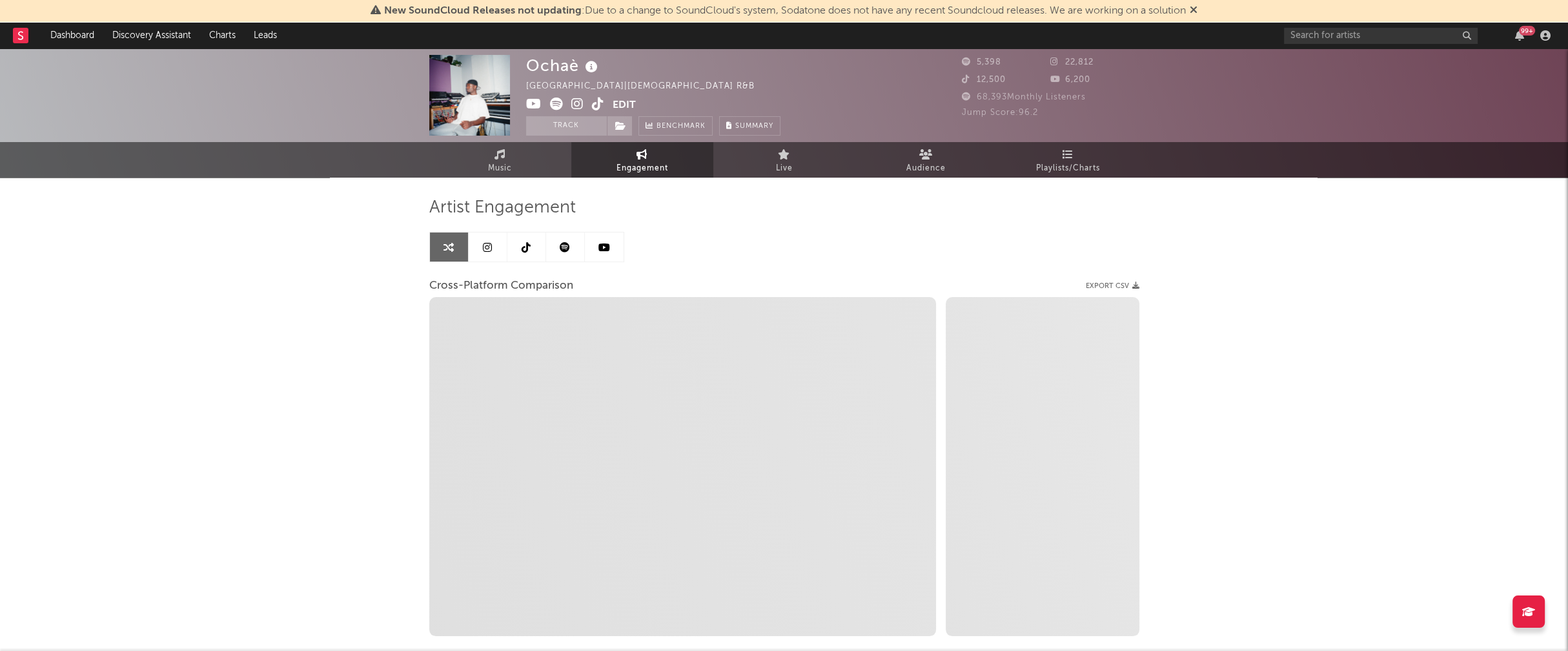
click at [580, 101] on icon at bounding box center [577, 104] width 13 height 13
select select "1m"
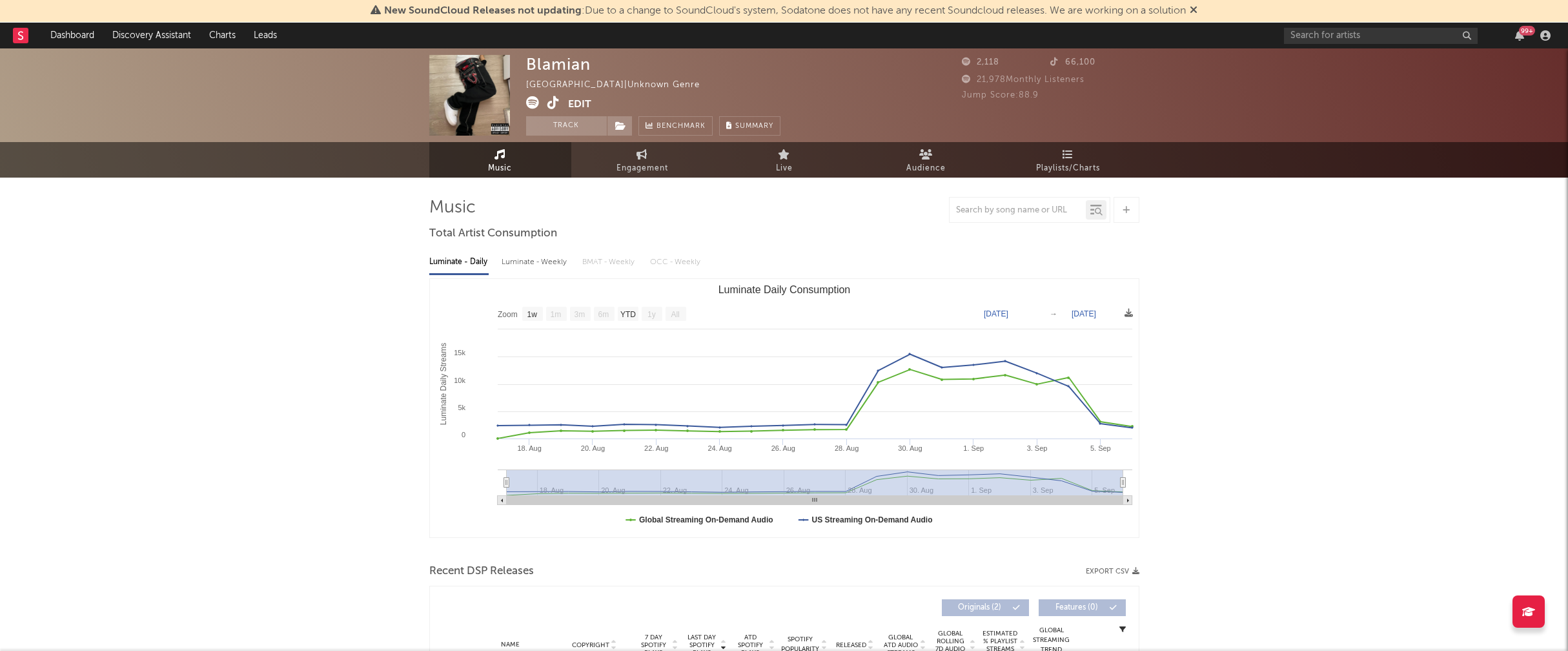
select select "1w"
drag, startPoint x: 529, startPoint y: 66, endPoint x: 586, endPoint y: 71, distance: 57.2
click at [586, 71] on div "Blamian" at bounding box center [558, 64] width 64 height 19
copy div "Blamian"
click at [535, 103] on icon at bounding box center [533, 102] width 13 height 13
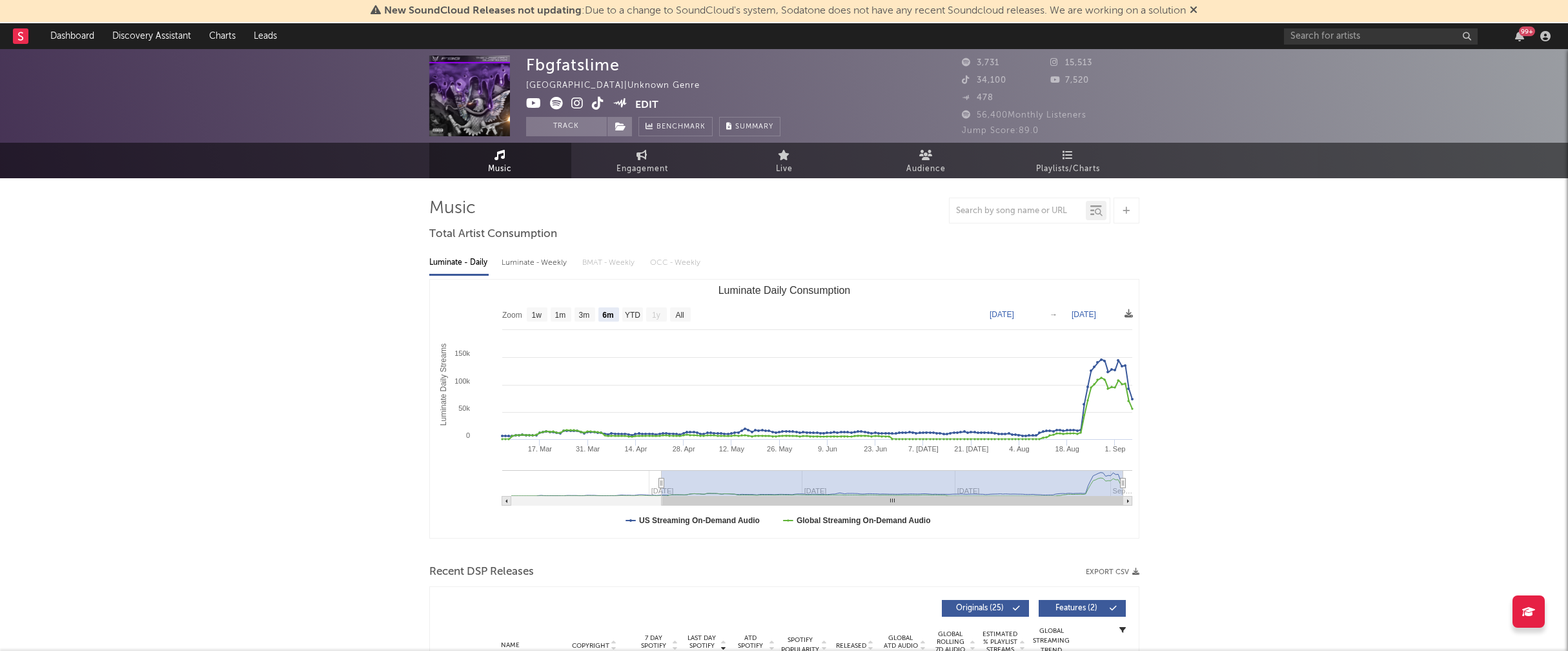
select select "6m"
